Goal: Information Seeking & Learning: Learn about a topic

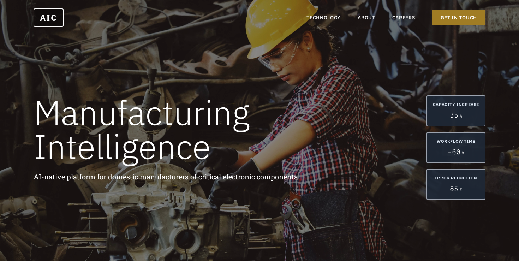
click at [165, 70] on div "Manufacturing Intelligence AI-native platform for domestic manufacturers of cri…" at bounding box center [259, 130] width 519 height 261
click at [328, 15] on link "TECHNOLOGY" at bounding box center [323, 17] width 34 height 7
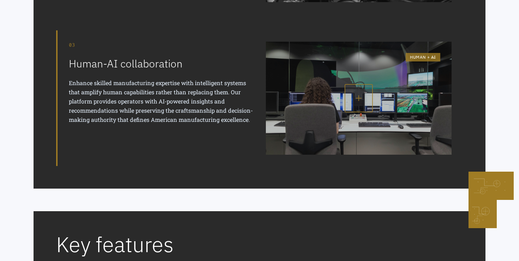
click at [207, 105] on p "Enhance skilled manufacturing expertise with intelligent systems that amplify h…" at bounding box center [162, 101] width 186 height 46
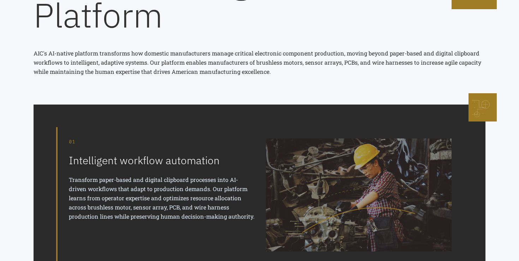
click at [192, 139] on div "01" at bounding box center [162, 141] width 186 height 7
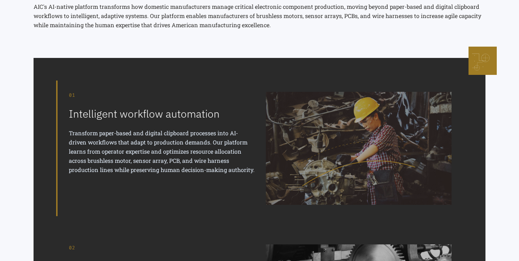
click at [192, 139] on p "Transform paper-based and digital clipboard processes into AI-driven workflows …" at bounding box center [162, 152] width 186 height 46
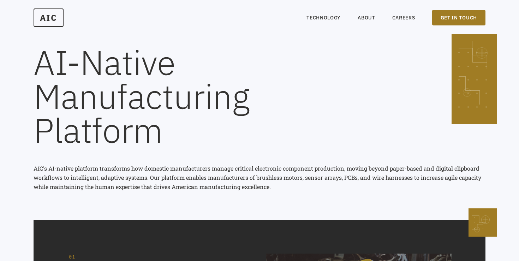
click at [372, 7] on header "AIC TECHNOLOGY ABOUT CAREERS GET IN TOUCH TECHNOLOGY ABOUT CAREERS GET IN TOUCH" at bounding box center [259, 17] width 519 height 35
click at [369, 13] on nav "TECHNOLOGY ABOUT CAREERS GET IN TOUCH" at bounding box center [395, 18] width 179 height 16
click at [368, 18] on link "ABOUT" at bounding box center [367, 17] width 18 height 7
